Goal: Task Accomplishment & Management: Manage account settings

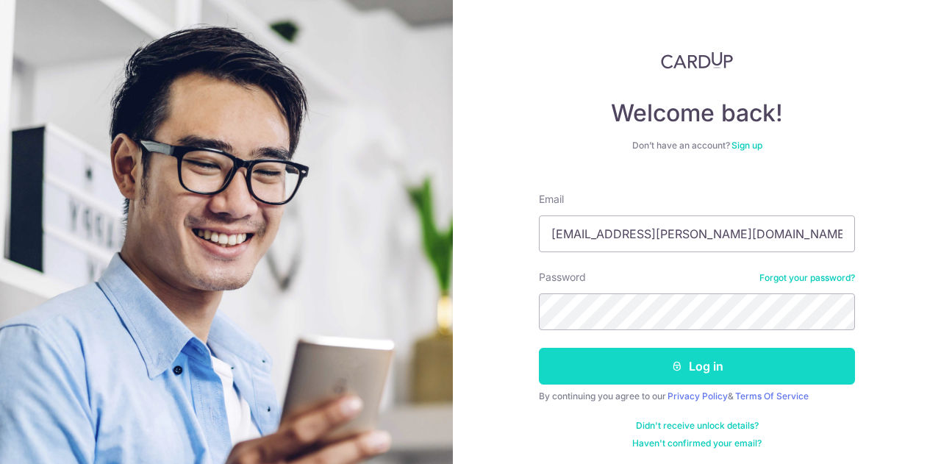
click at [649, 376] on button "Log in" at bounding box center [697, 366] width 316 height 37
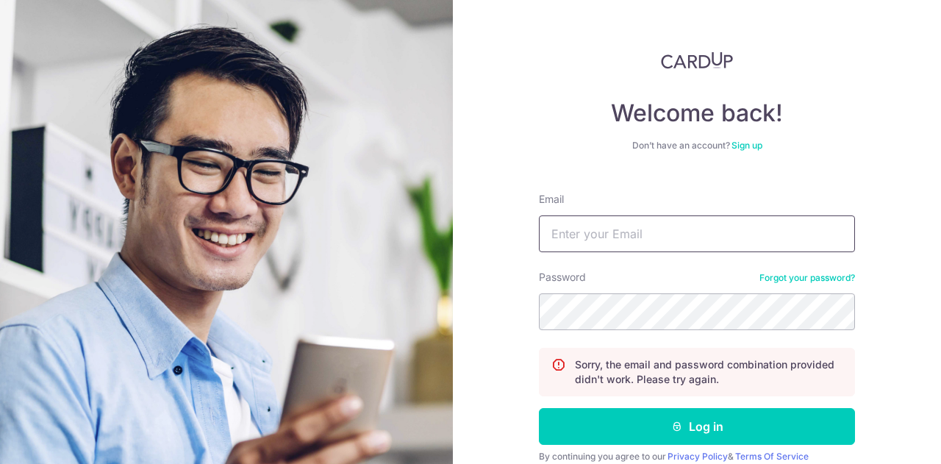
click at [615, 232] on input "Email" at bounding box center [697, 233] width 316 height 37
type input "[EMAIL_ADDRESS][PERSON_NAME][DOMAIN_NAME]"
click at [539, 408] on button "Log in" at bounding box center [697, 426] width 316 height 37
click at [781, 278] on link "Forgot your password?" at bounding box center [807, 278] width 96 height 12
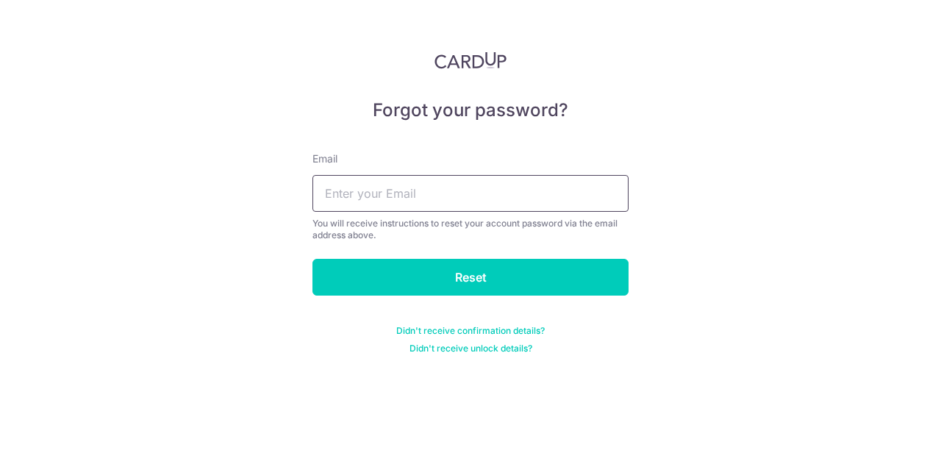
drag, startPoint x: 373, startPoint y: 191, endPoint x: 386, endPoint y: 182, distance: 15.7
click at [375, 192] on input "text" at bounding box center [470, 193] width 316 height 37
type input "[EMAIL_ADDRESS][PERSON_NAME][DOMAIN_NAME]"
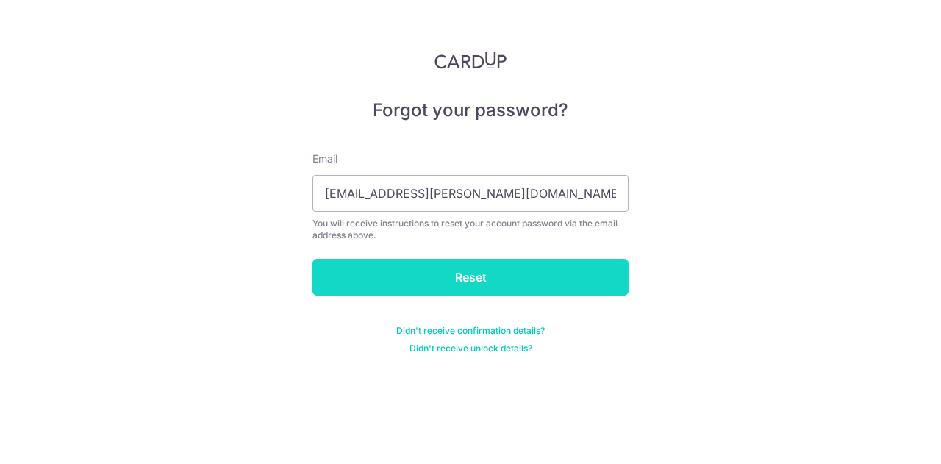
click at [441, 278] on input "Reset" at bounding box center [470, 277] width 316 height 37
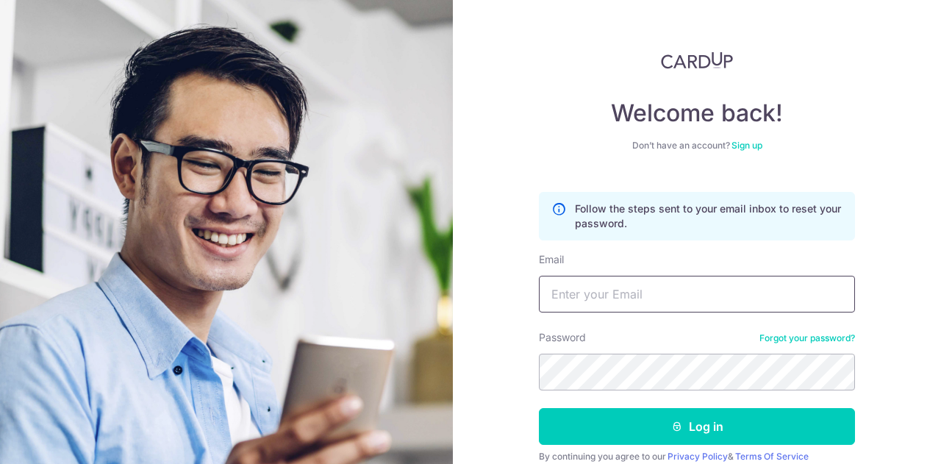
drag, startPoint x: 597, startPoint y: 301, endPoint x: 595, endPoint y: 294, distance: 7.5
click at [597, 301] on input "Email" at bounding box center [697, 294] width 316 height 37
type input "[EMAIL_ADDRESS][PERSON_NAME][DOMAIN_NAME]"
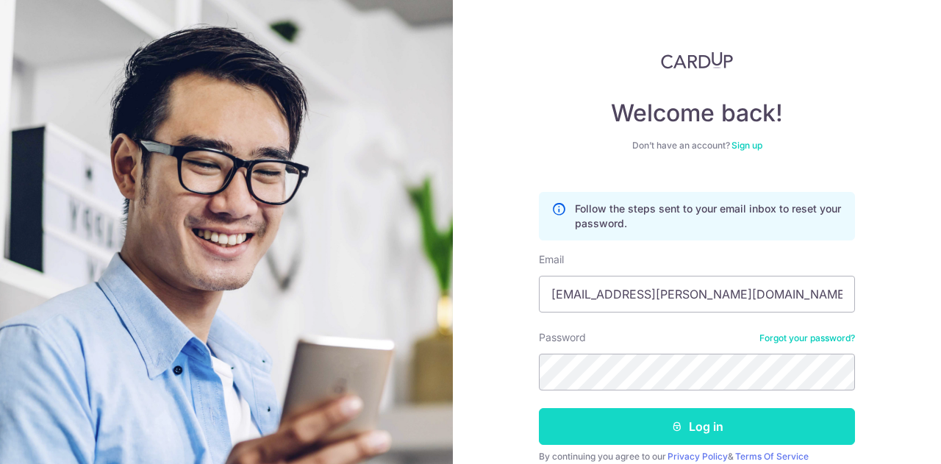
click at [663, 432] on button "Log in" at bounding box center [697, 426] width 316 height 37
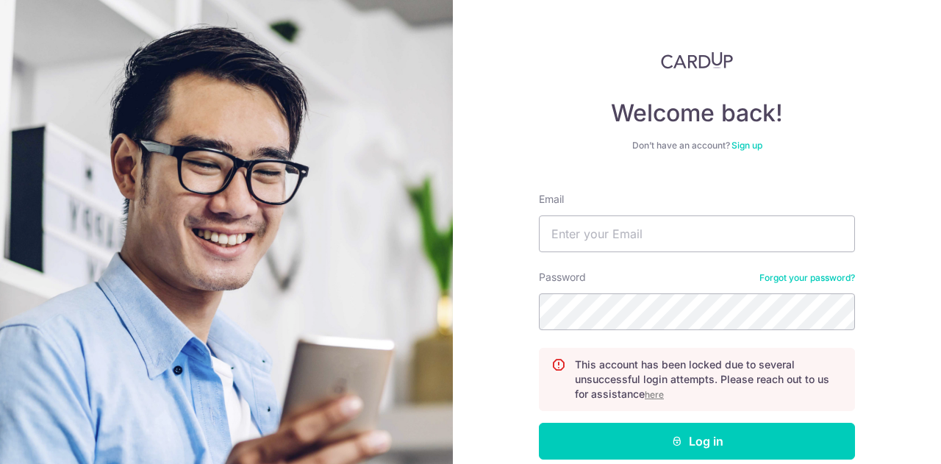
click at [653, 395] on u "here" at bounding box center [654, 394] width 19 height 11
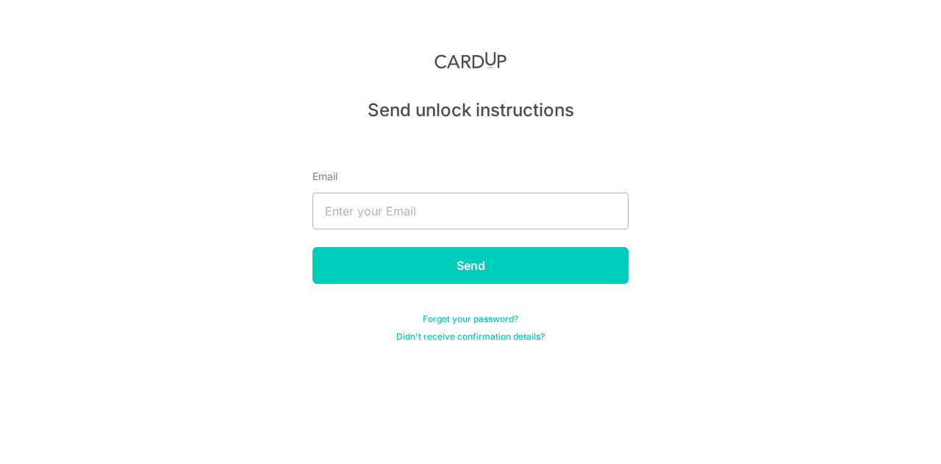
click at [459, 192] on div "Email" at bounding box center [470, 199] width 316 height 60
click at [459, 207] on input "text" at bounding box center [470, 211] width 316 height 37
type input "[EMAIL_ADDRESS][PERSON_NAME][DOMAIN_NAME]"
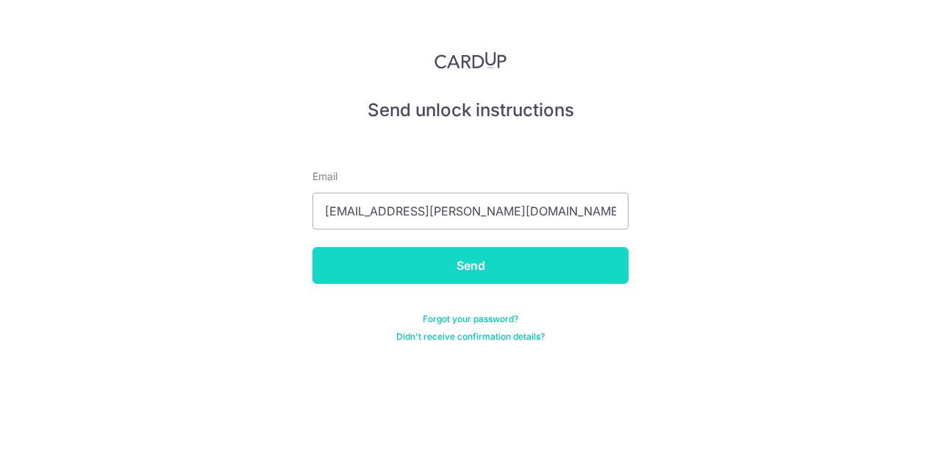
click at [481, 275] on input "Send" at bounding box center [470, 265] width 316 height 37
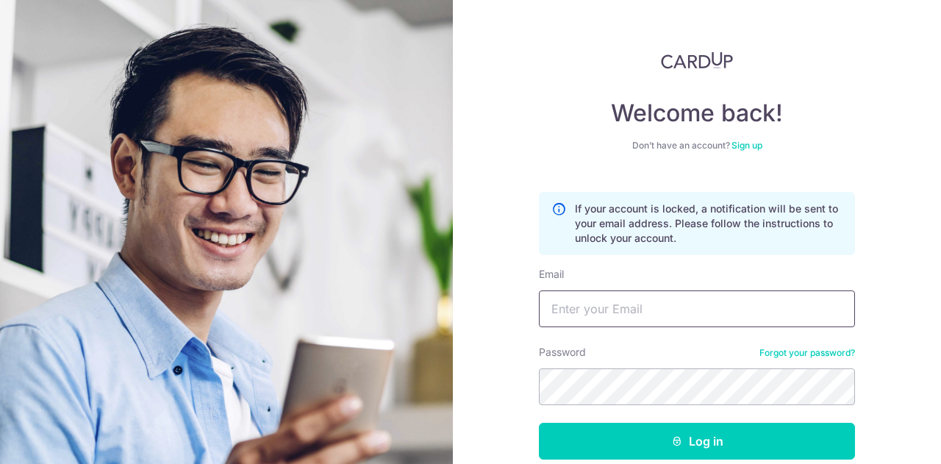
click at [651, 299] on input "Email" at bounding box center [697, 308] width 316 height 37
type input "[EMAIL_ADDRESS][PERSON_NAME][DOMAIN_NAME]"
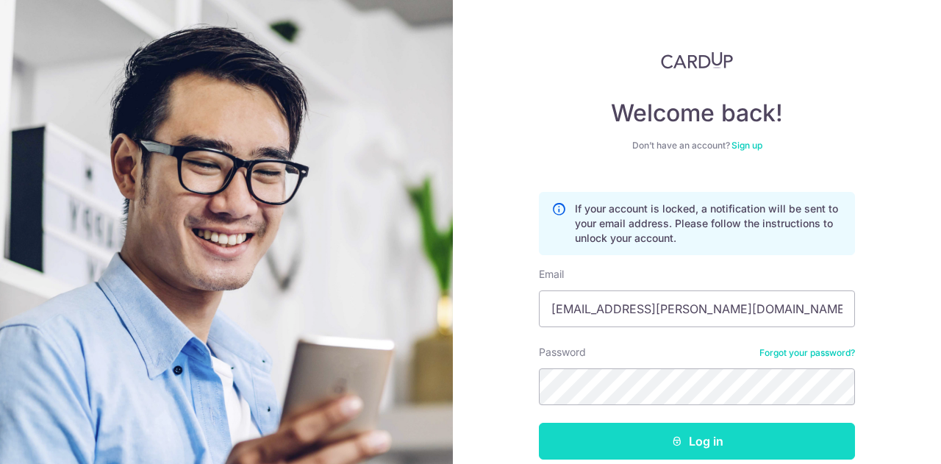
click at [731, 445] on button "Log in" at bounding box center [697, 441] width 316 height 37
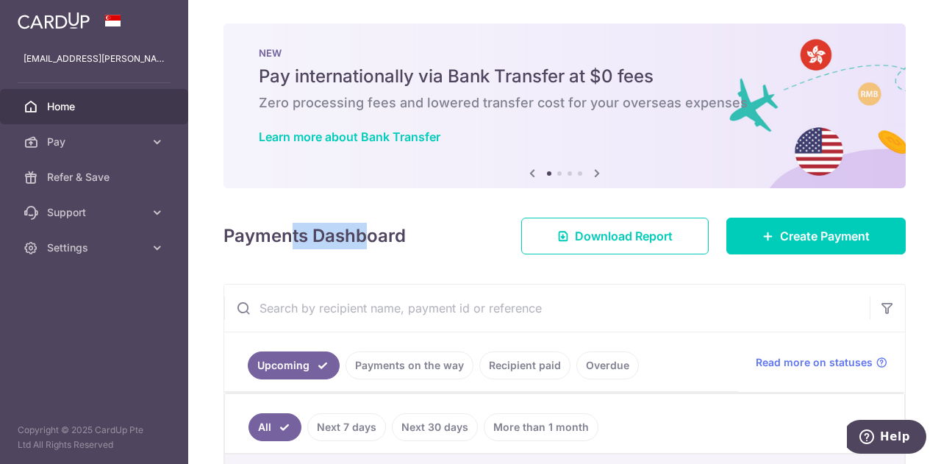
drag, startPoint x: 291, startPoint y: 234, endPoint x: 366, endPoint y: 253, distance: 77.2
click at [366, 253] on div "Payments Dashboard Download Report Create Payment" at bounding box center [564, 233] width 682 height 43
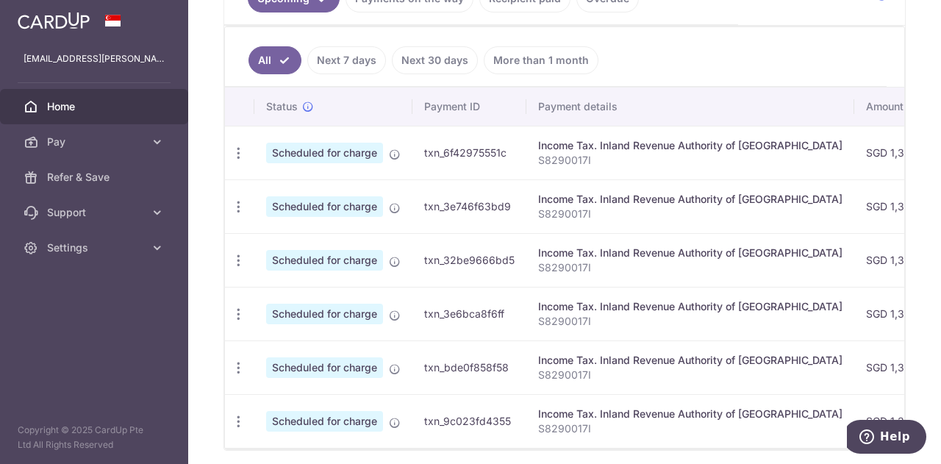
scroll to position [423, 0]
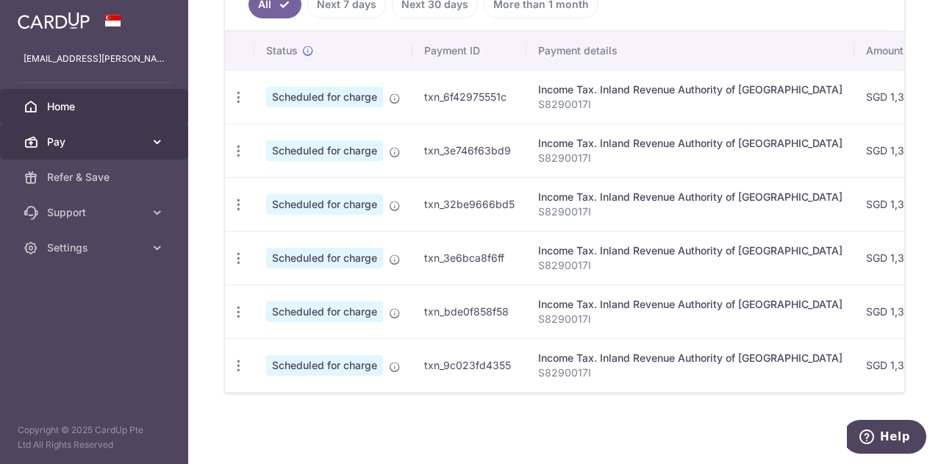
click at [134, 136] on span "Pay" at bounding box center [95, 142] width 97 height 15
click at [160, 141] on icon at bounding box center [157, 142] width 15 height 15
click at [126, 140] on span "Pay" at bounding box center [95, 142] width 97 height 15
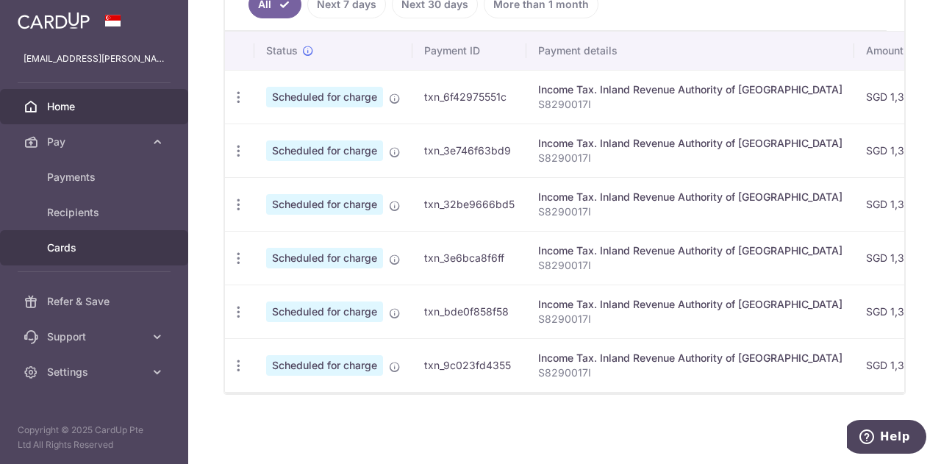
click at [63, 246] on span "Cards" at bounding box center [95, 247] width 97 height 15
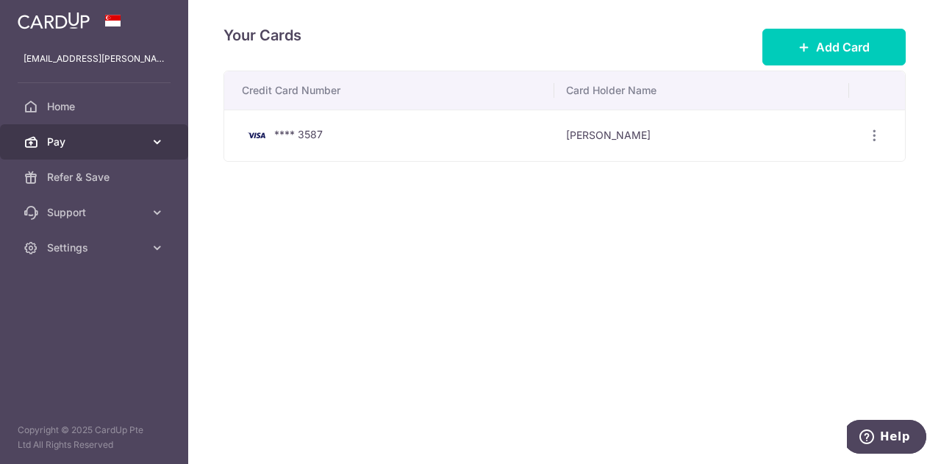
click at [155, 139] on icon at bounding box center [157, 142] width 15 height 15
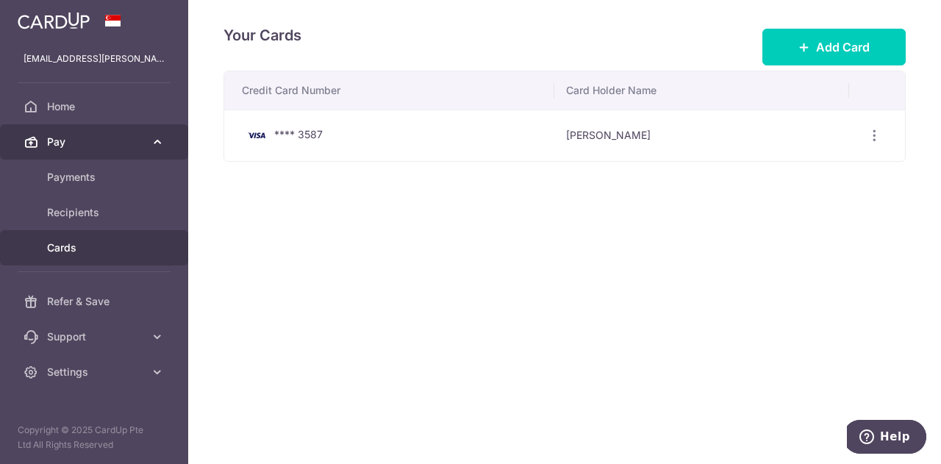
click at [155, 139] on icon at bounding box center [157, 142] width 15 height 15
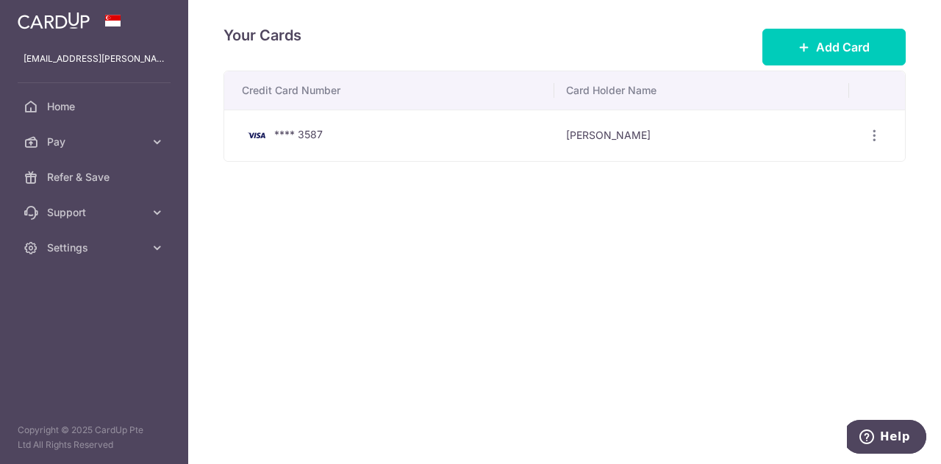
click at [60, 21] on img at bounding box center [54, 21] width 72 height 18
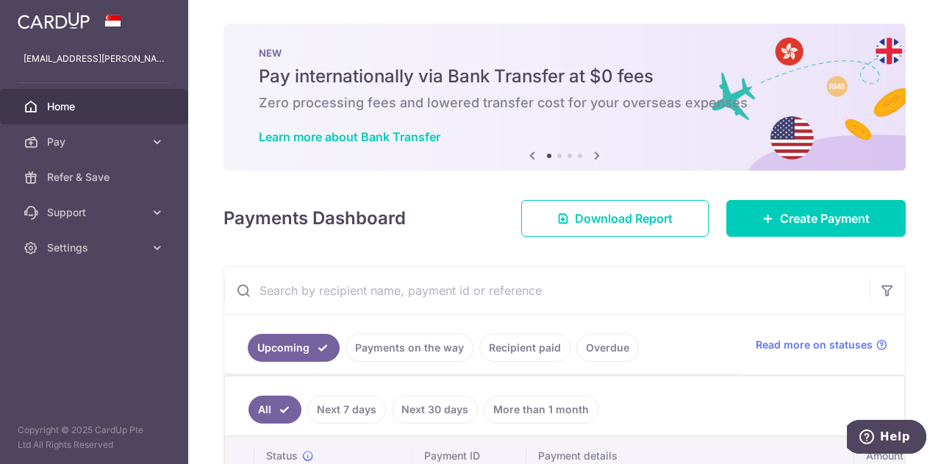
click at [591, 152] on icon at bounding box center [597, 155] width 18 height 18
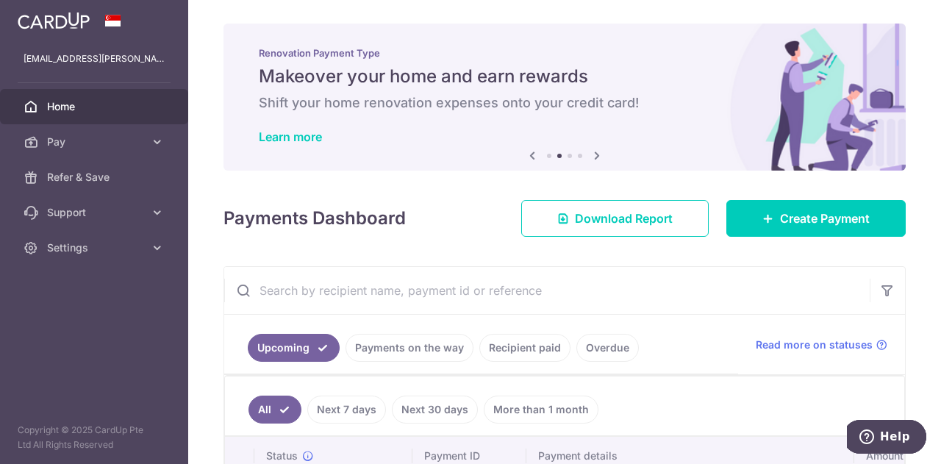
click at [591, 152] on icon at bounding box center [597, 155] width 18 height 18
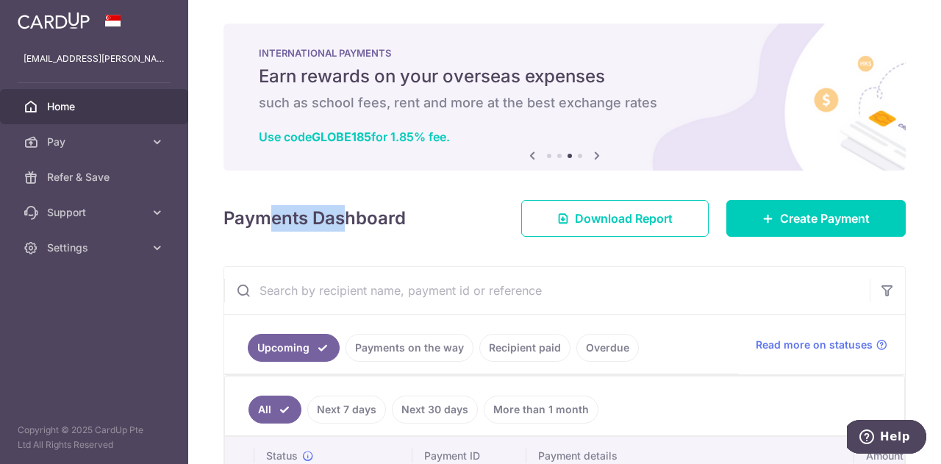
drag, startPoint x: 263, startPoint y: 221, endPoint x: 340, endPoint y: 214, distance: 76.7
click at [340, 214] on h4 "Payments Dashboard" at bounding box center [314, 218] width 182 height 26
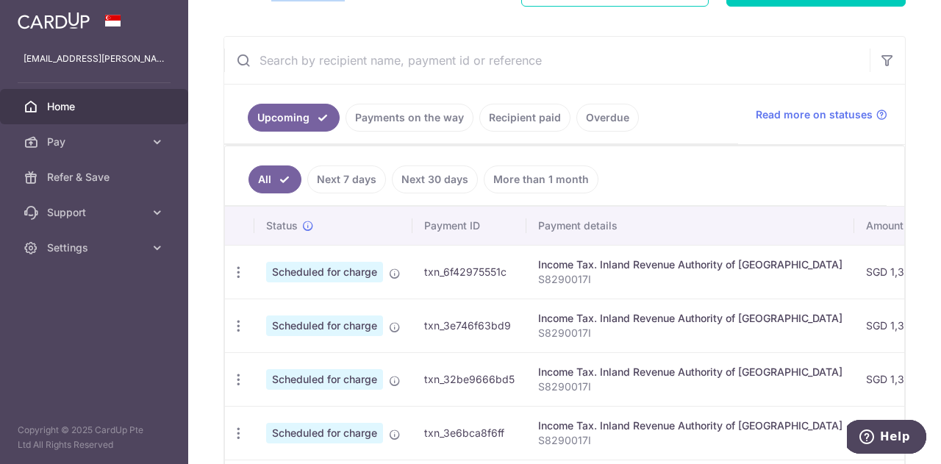
scroll to position [151, 0]
